Goal: Information Seeking & Learning: Learn about a topic

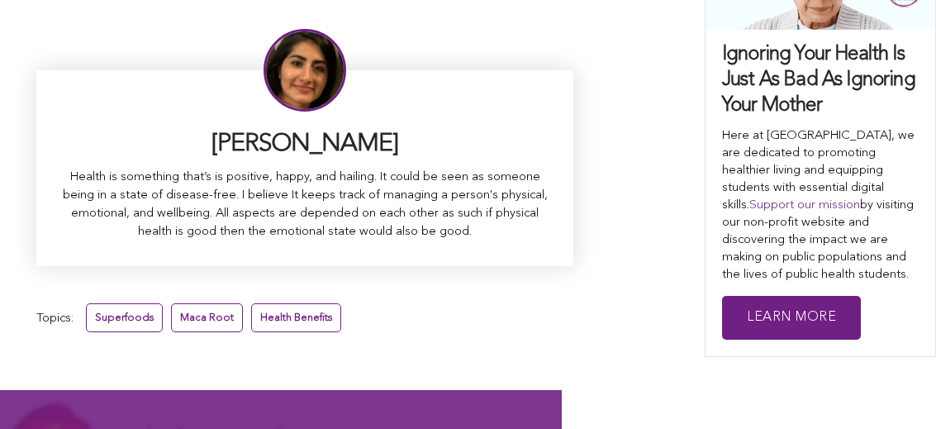
scroll to position [10825, 0]
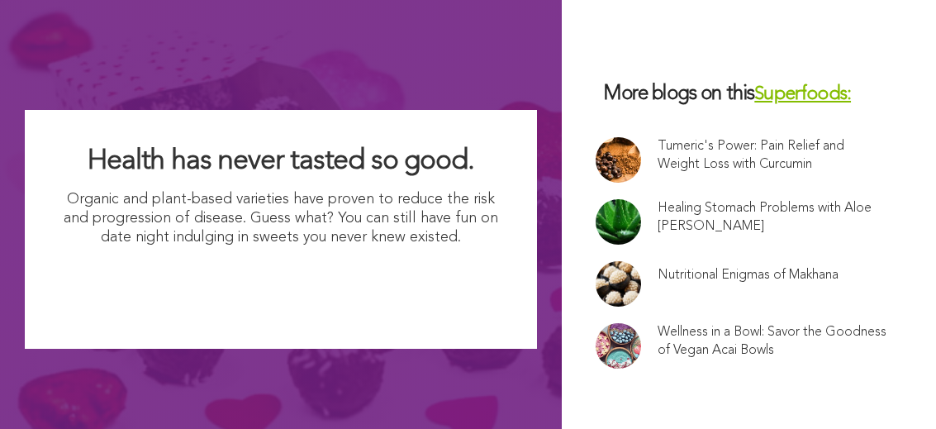
click at [595, 137] on link at bounding box center [617, 159] width 45 height 45
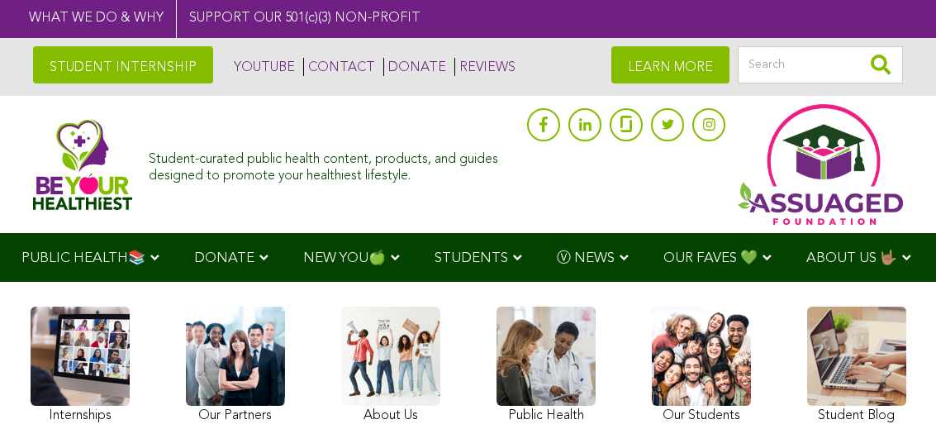
click at [467, 263] on span "STUDENTS" at bounding box center [471, 258] width 74 height 14
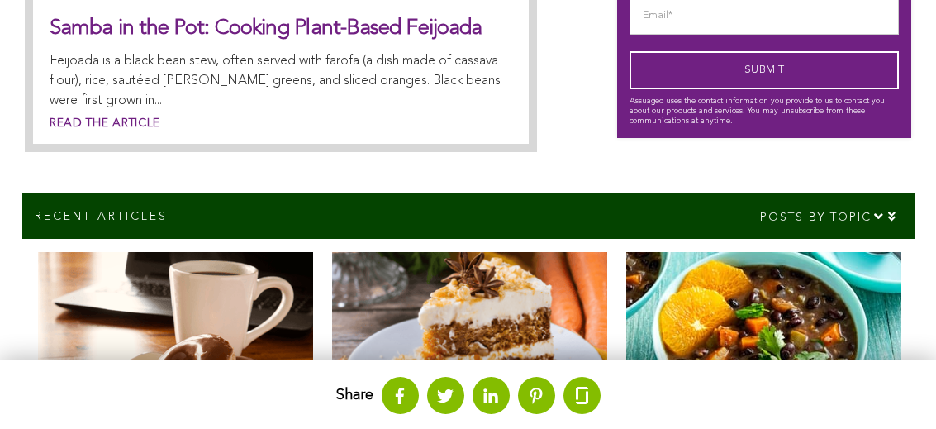
scroll to position [583, 0]
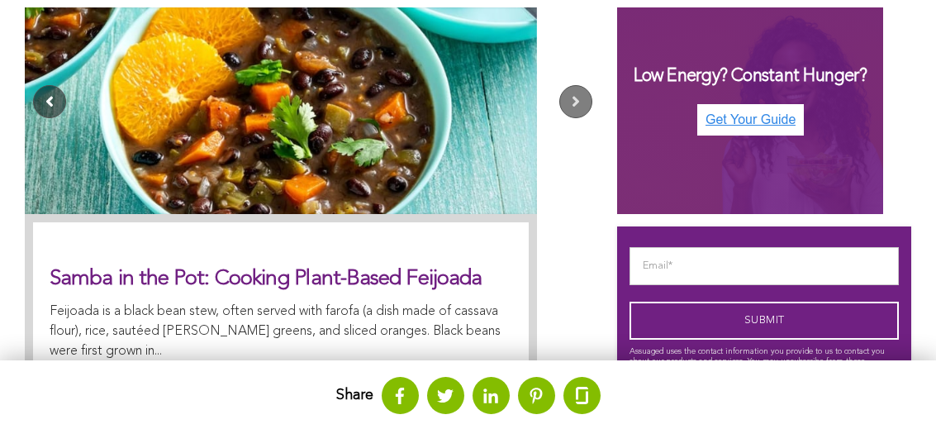
click at [55, 118] on button "Previous" at bounding box center [49, 101] width 33 height 33
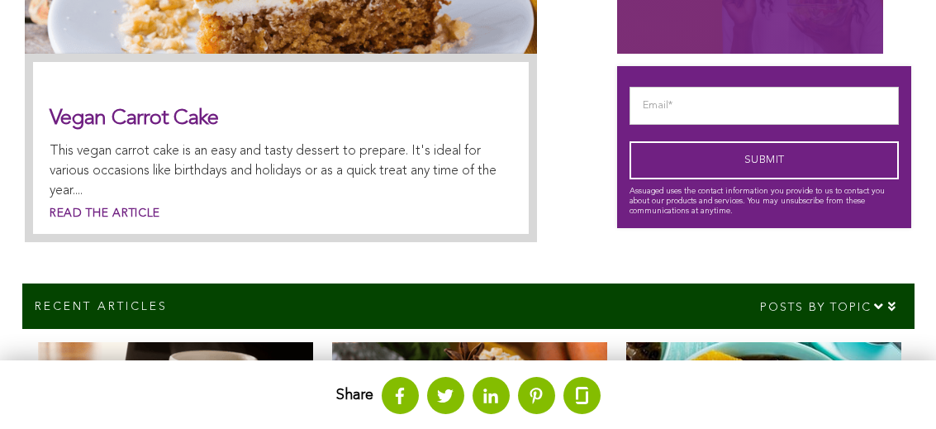
scroll to position [784, 0]
